Goal: Find specific page/section: Find specific page/section

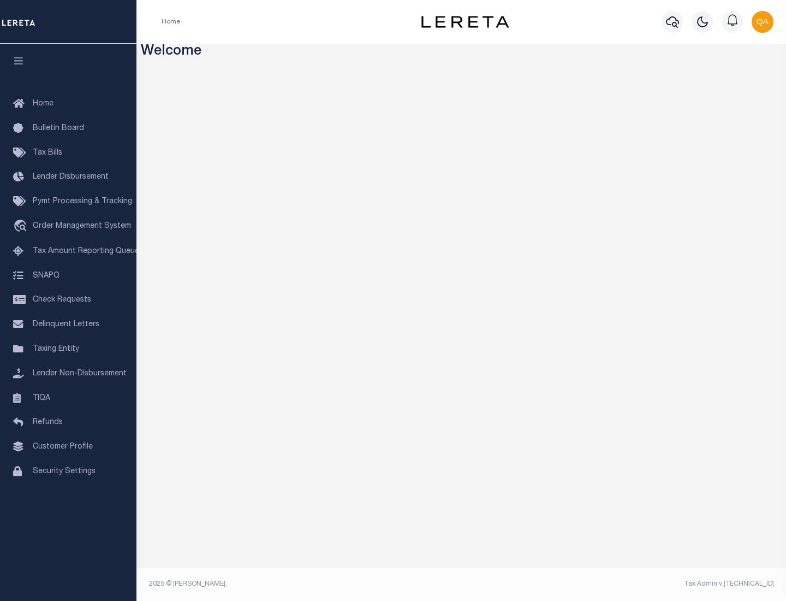
click at [68, 300] on span "Check Requests" at bounding box center [62, 300] width 58 height 8
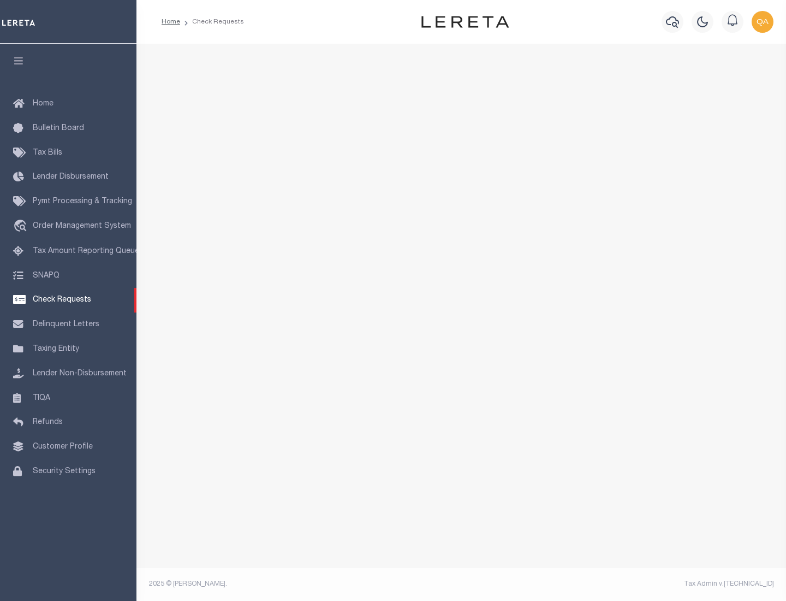
select select "50"
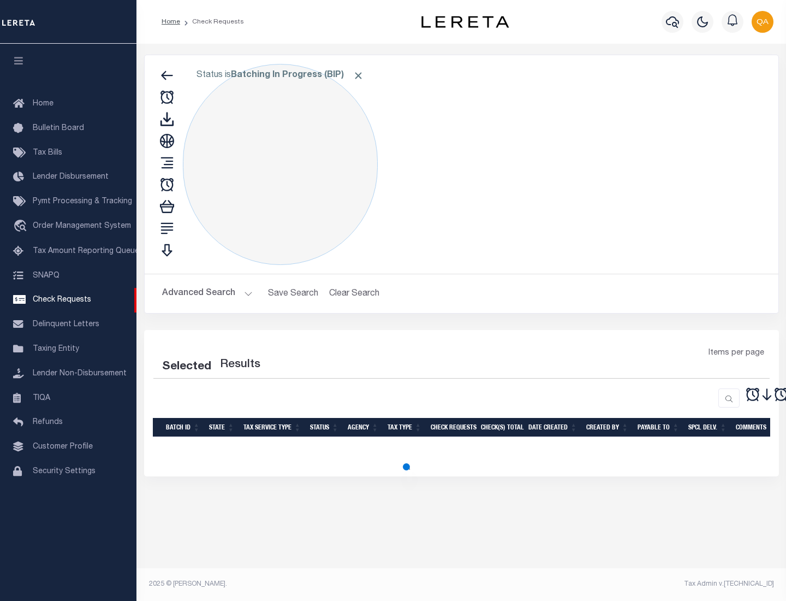
select select "50"
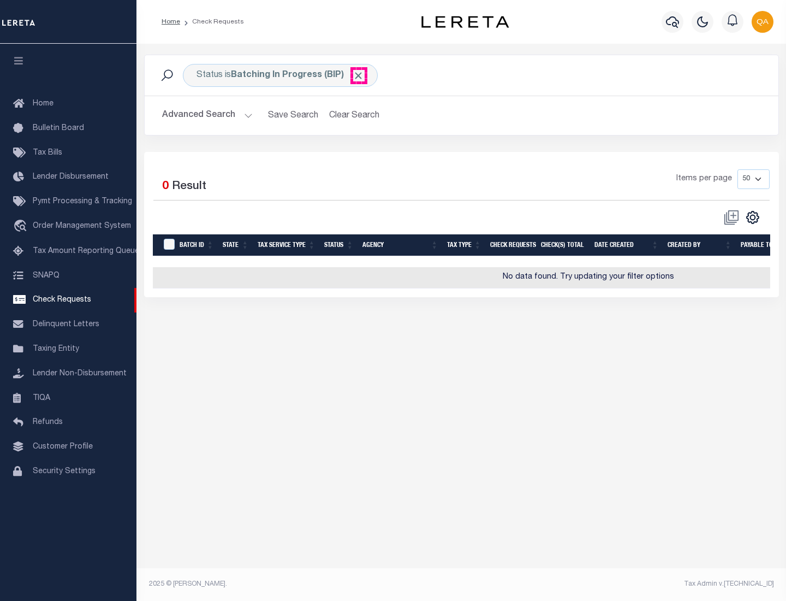
click at [359, 75] on span "Click to Remove" at bounding box center [358, 75] width 11 height 11
